Goal: Navigation & Orientation: Find specific page/section

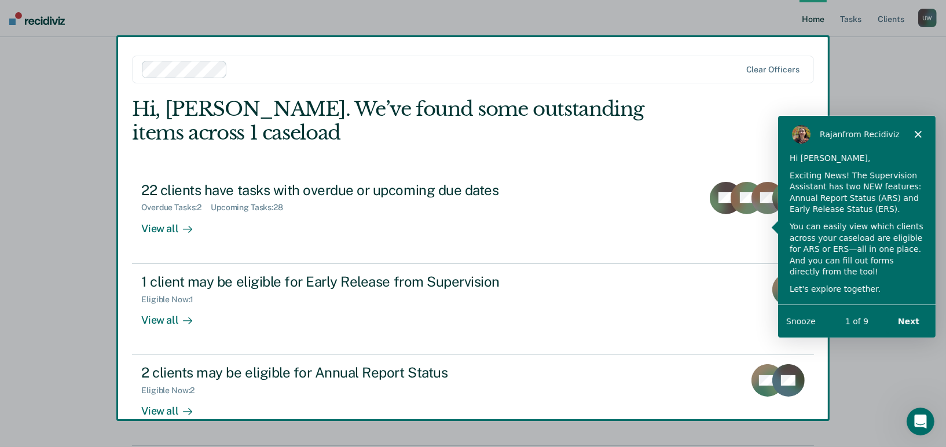
click at [915, 321] on button "Next" at bounding box center [908, 321] width 45 height 24
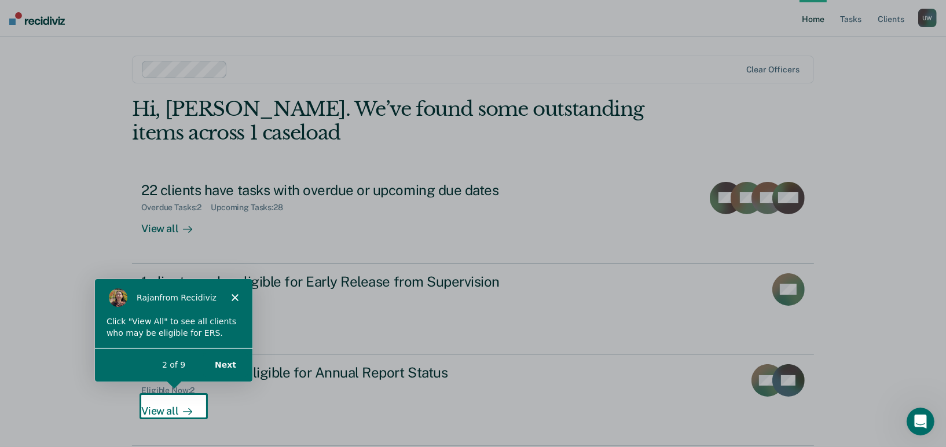
click at [226, 364] on button "Next" at bounding box center [225, 364] width 45 height 24
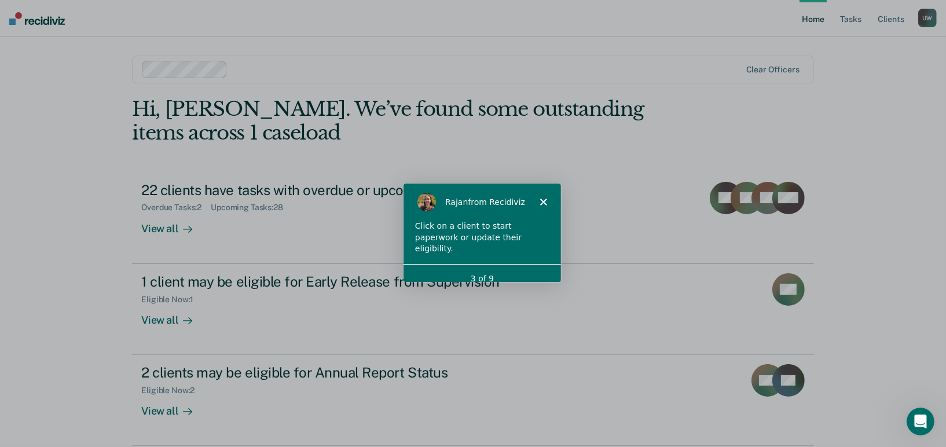
click at [540, 196] on div "[PERSON_NAME] from Recidiviz" at bounding box center [482, 200] width 158 height 37
click at [546, 202] on icon "Close" at bounding box center [542, 201] width 7 height 7
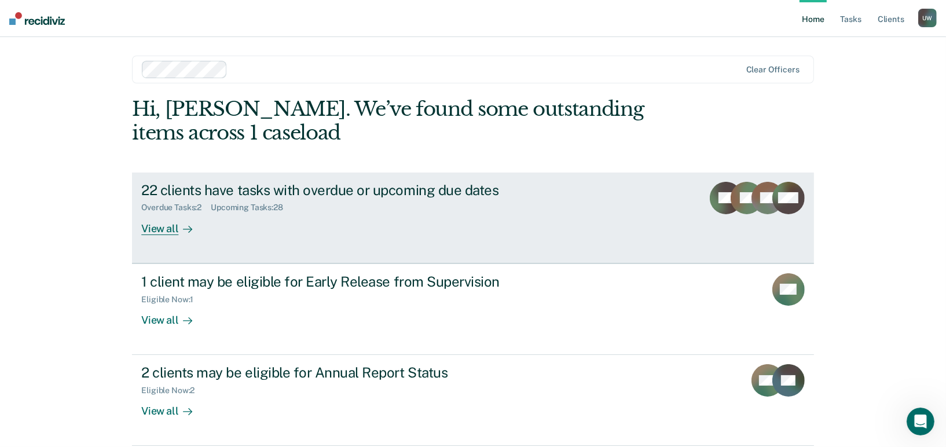
click at [160, 231] on div "View all" at bounding box center [173, 224] width 65 height 23
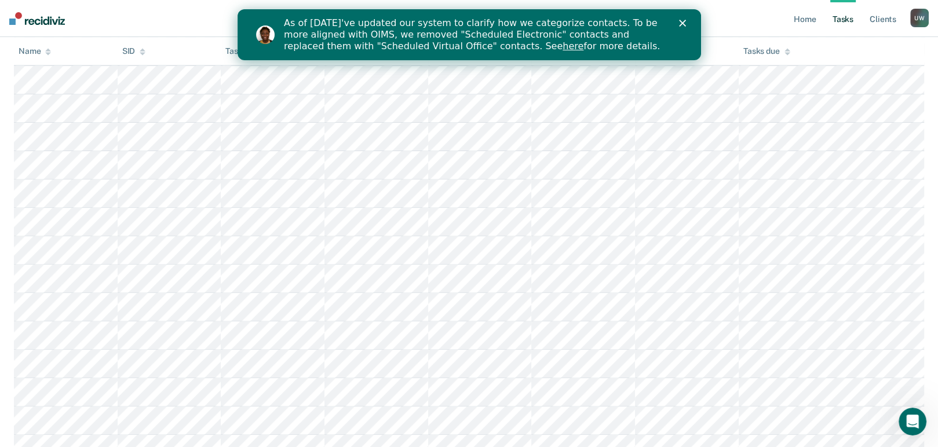
scroll to position [422, 0]
click at [681, 23] on polygon "Close" at bounding box center [681, 23] width 7 height 7
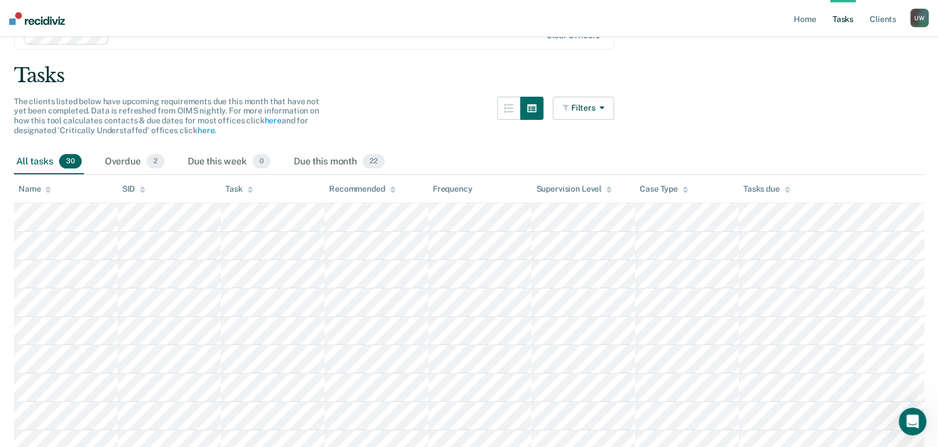
scroll to position [0, 0]
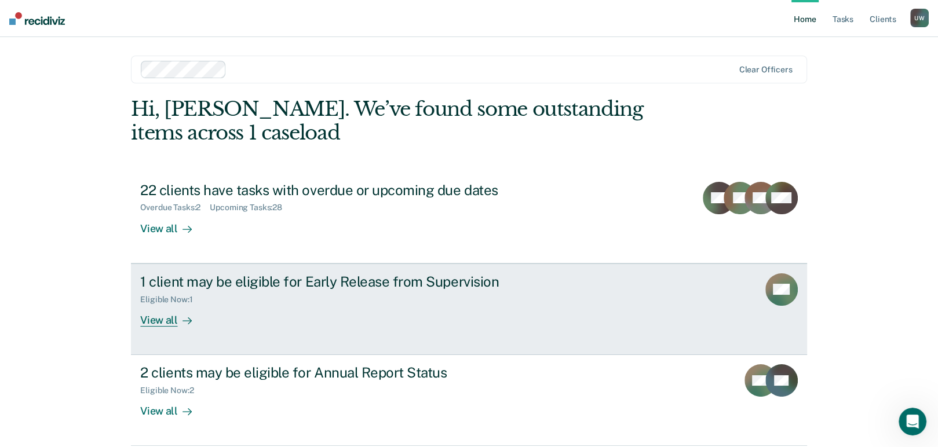
click at [156, 319] on div "View all" at bounding box center [172, 315] width 65 height 23
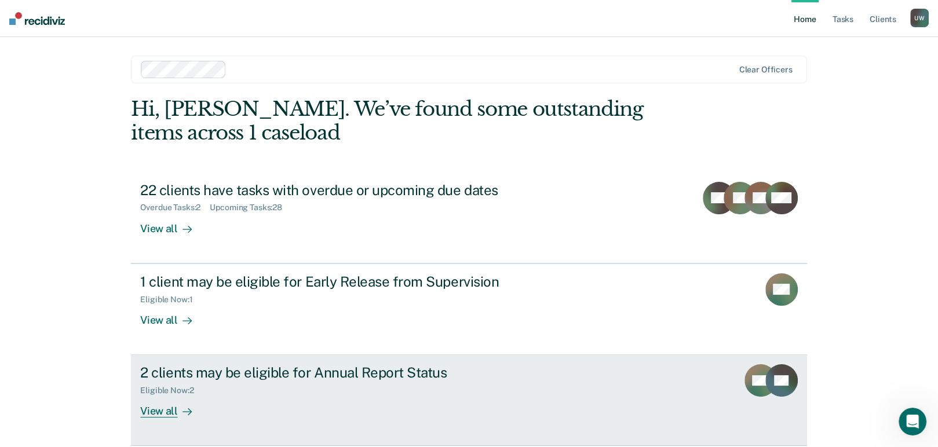
click at [151, 415] on div "View all" at bounding box center [172, 407] width 65 height 23
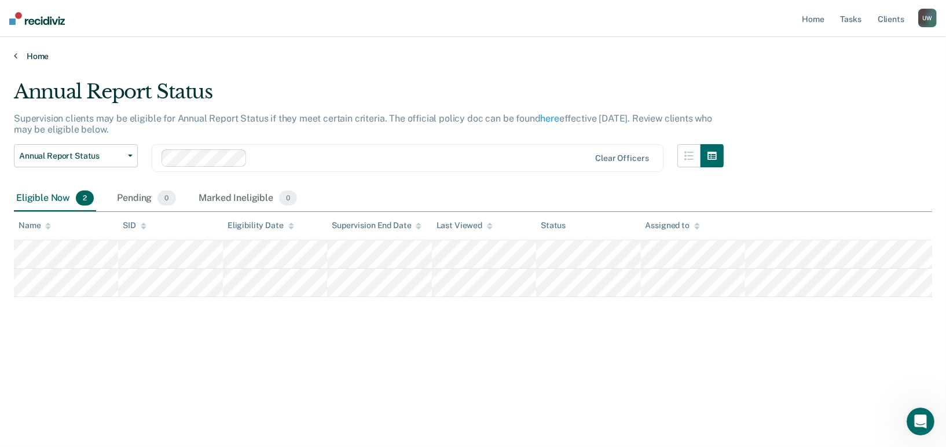
click at [19, 57] on link "Home" at bounding box center [473, 56] width 919 height 10
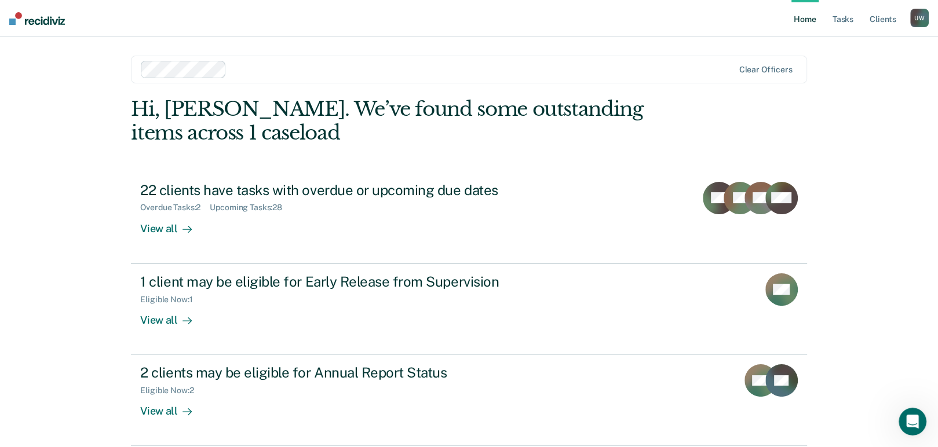
click at [920, 14] on div "U W" at bounding box center [919, 18] width 19 height 19
click at [842, 77] on link "Log Out" at bounding box center [872, 76] width 93 height 10
